Goal: Information Seeking & Learning: Check status

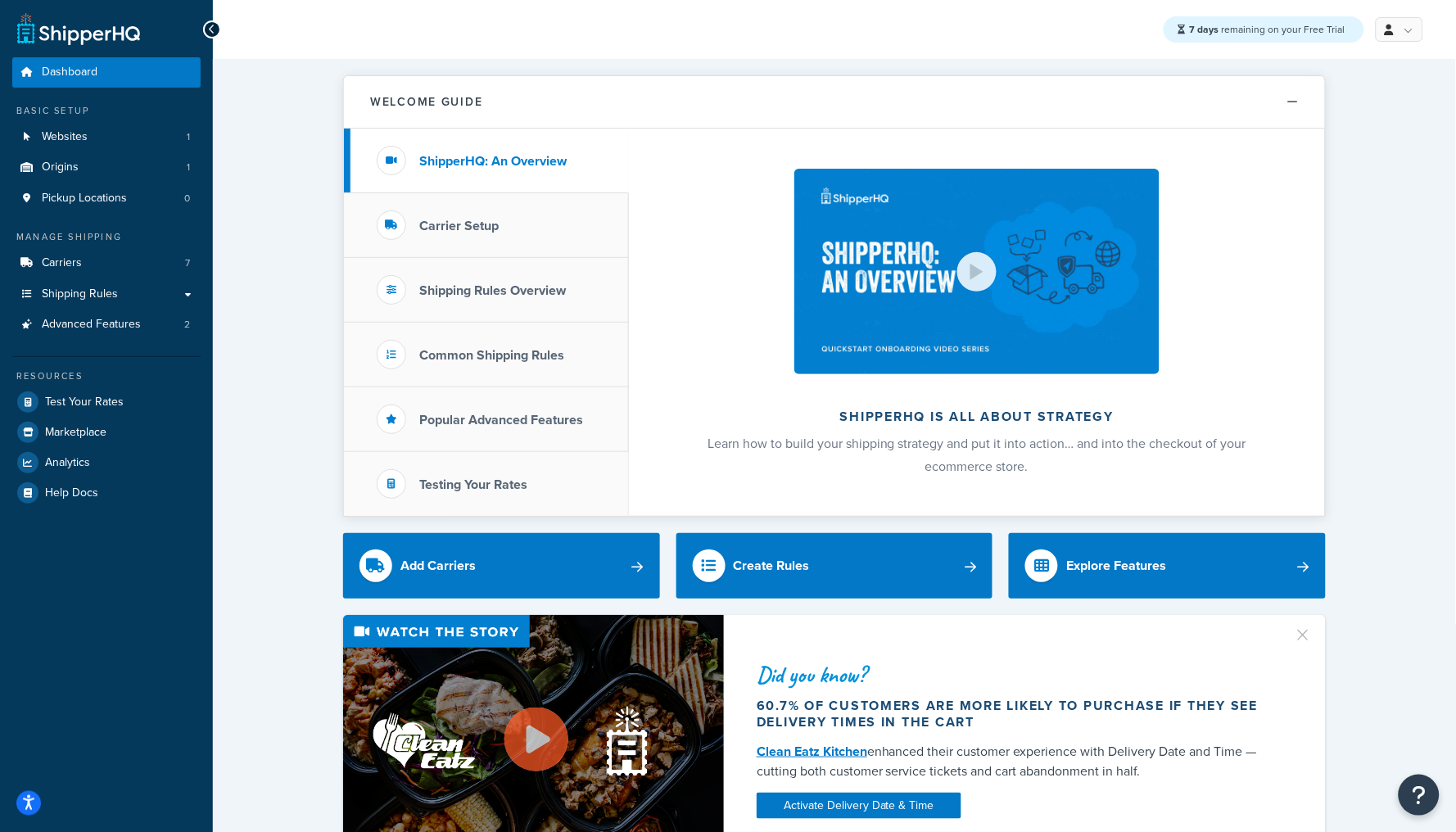
click at [67, 117] on div "Basic Setup Websites 1 Origins 1 Pickup Locations 0" at bounding box center [106, 159] width 188 height 109
click at [74, 137] on span "Websites" at bounding box center [64, 137] width 46 height 14
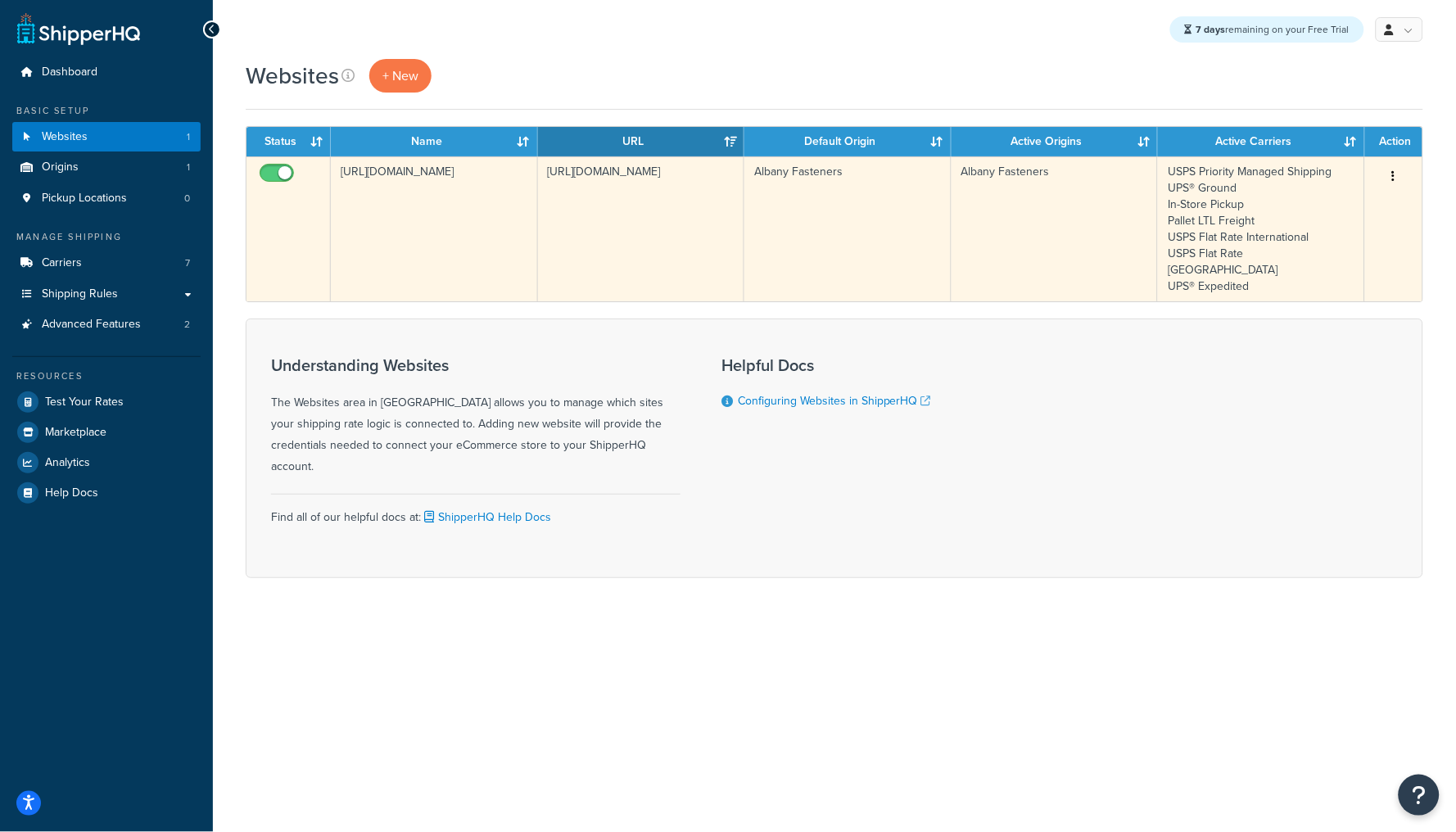
click at [521, 187] on td "[URL][DOMAIN_NAME]" at bounding box center [434, 228] width 207 height 145
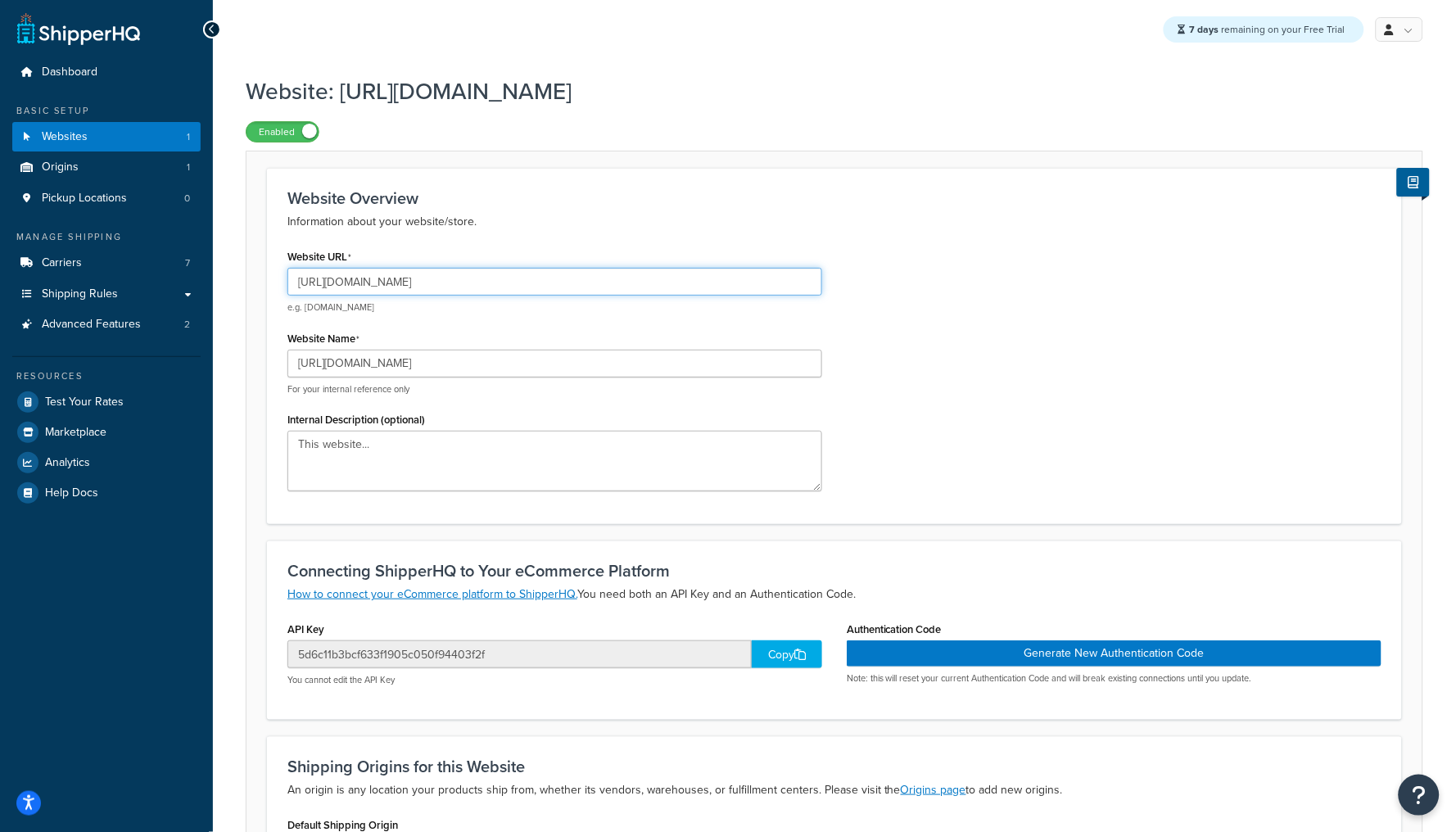
click at [370, 285] on input "[URL][DOMAIN_NAME]" at bounding box center [555, 282] width 535 height 28
click at [572, 288] on input "https://fd6mo7tean5b4-main-bvxea6i.us-2.tst.site" at bounding box center [555, 282] width 535 height 28
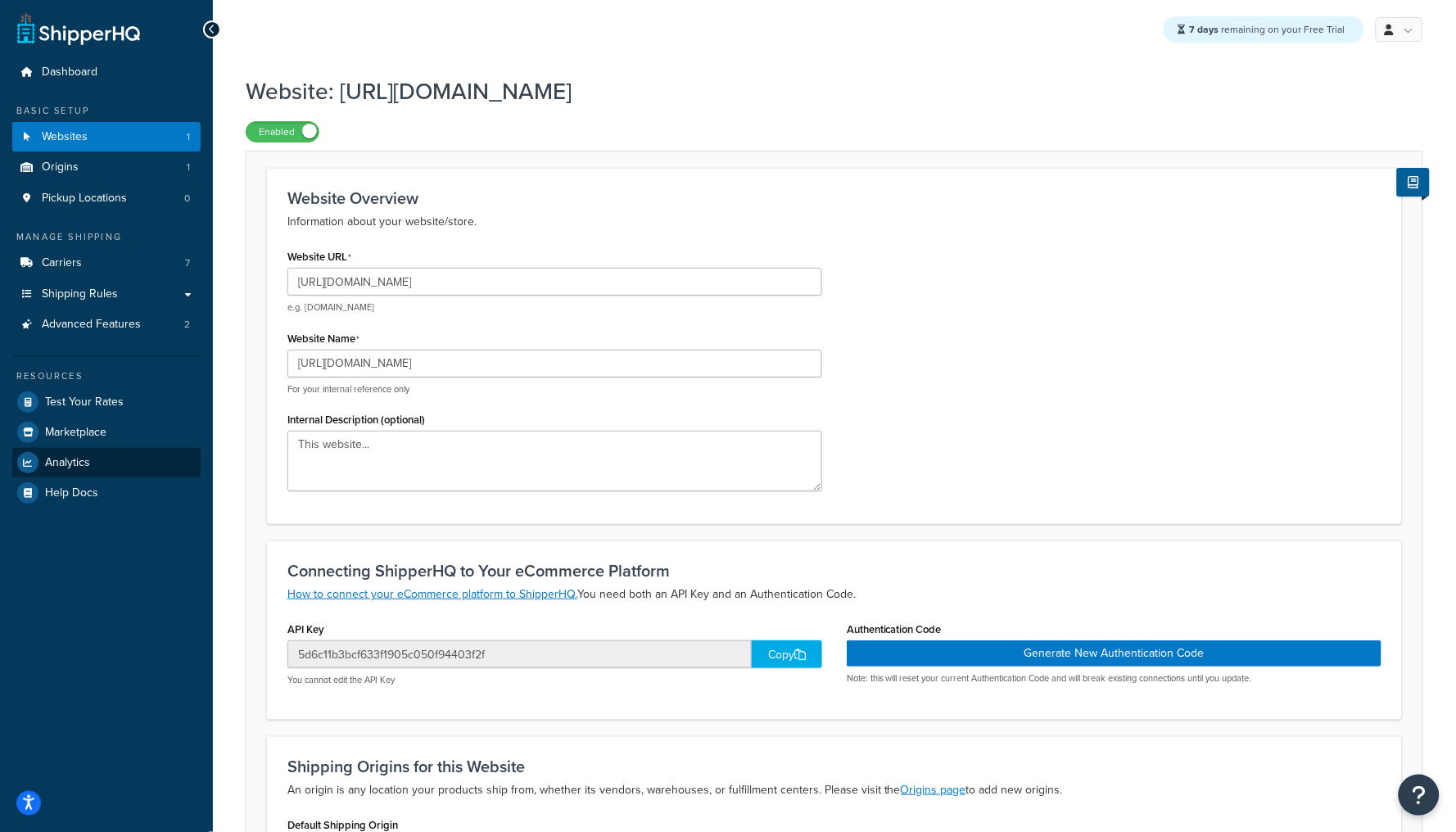
click at [75, 466] on span "Analytics" at bounding box center [67, 463] width 45 height 14
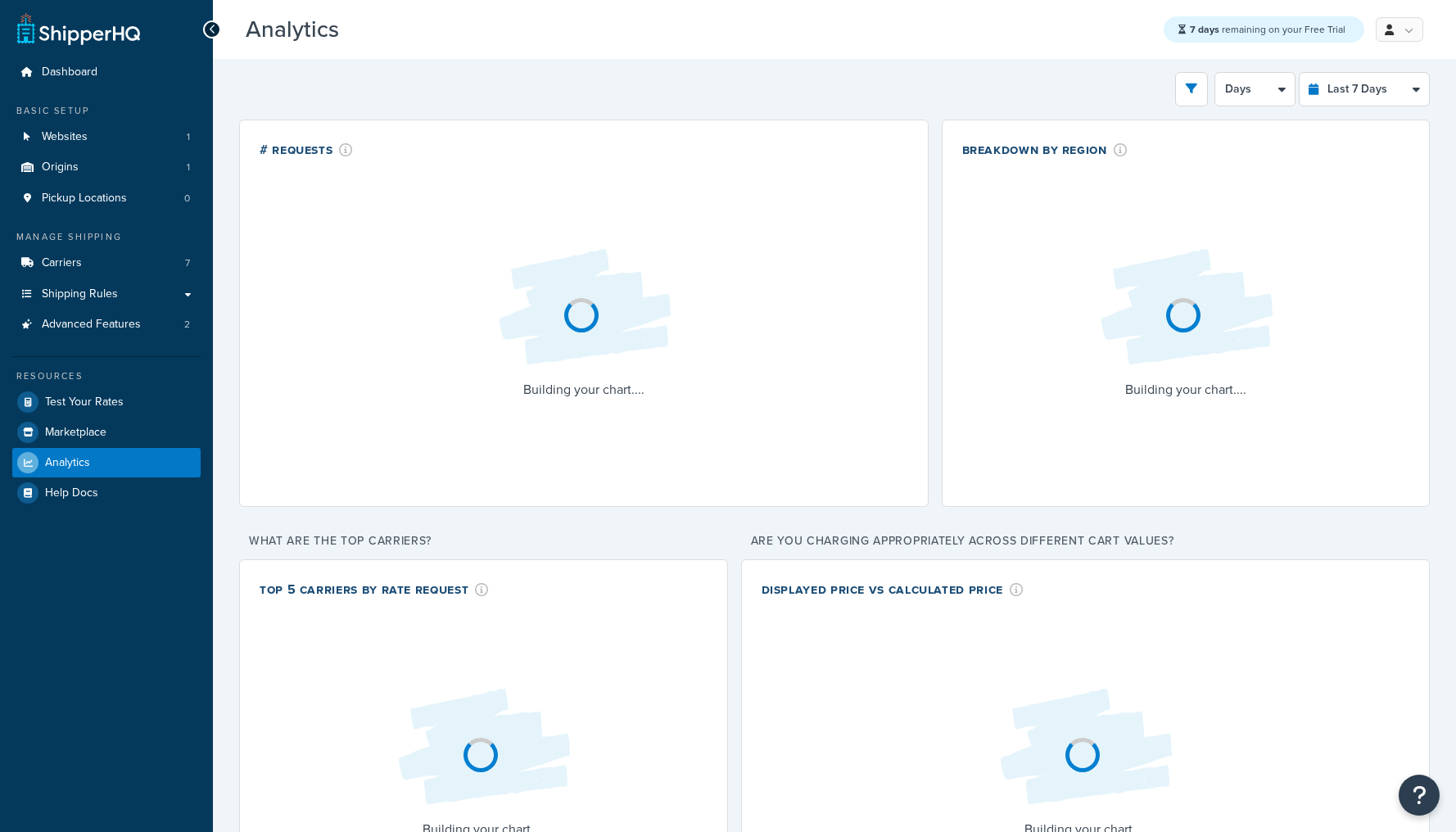
select select "last_7_days"
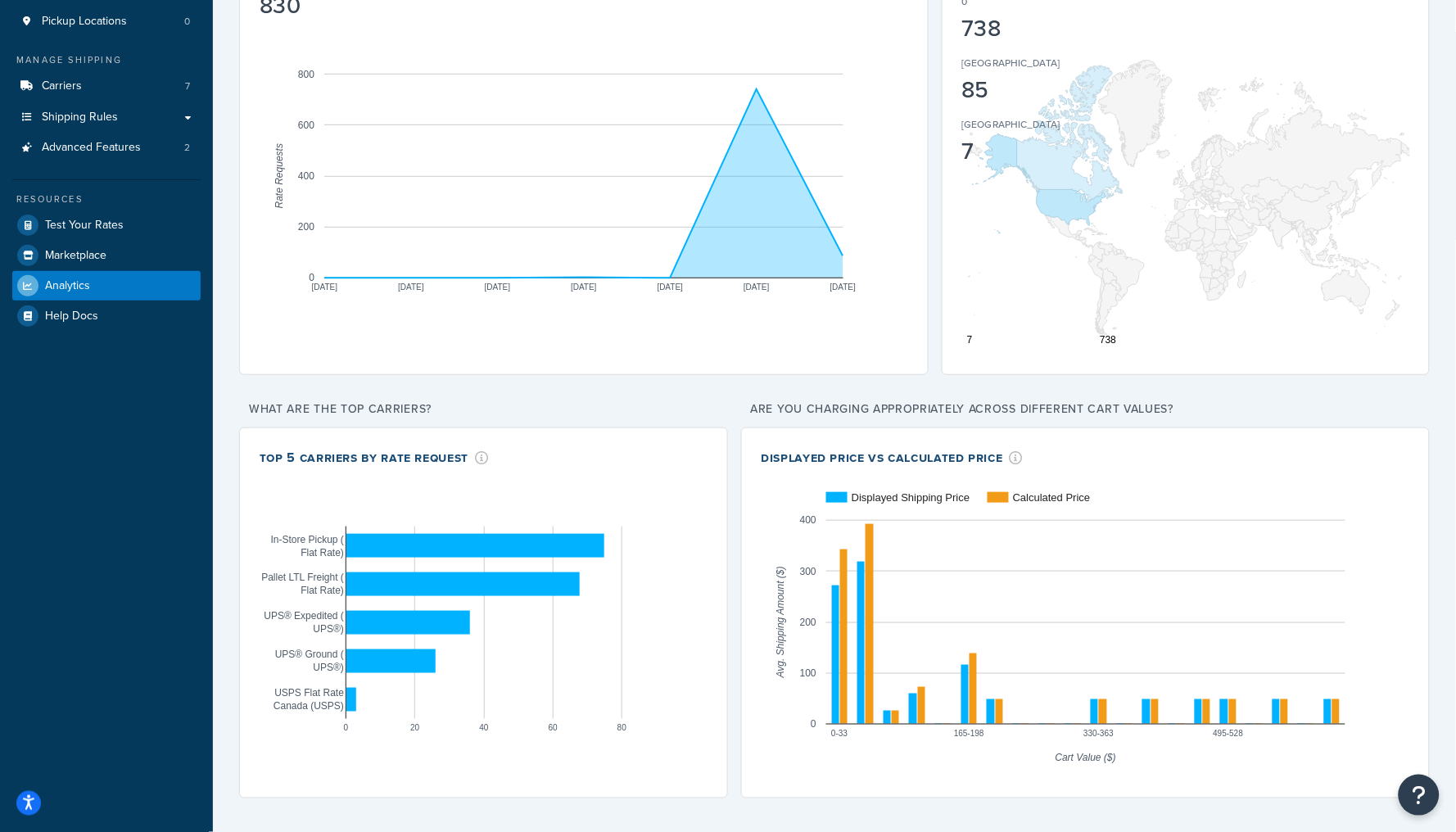
scroll to position [176, 0]
